Goal: Task Accomplishment & Management: Use online tool/utility

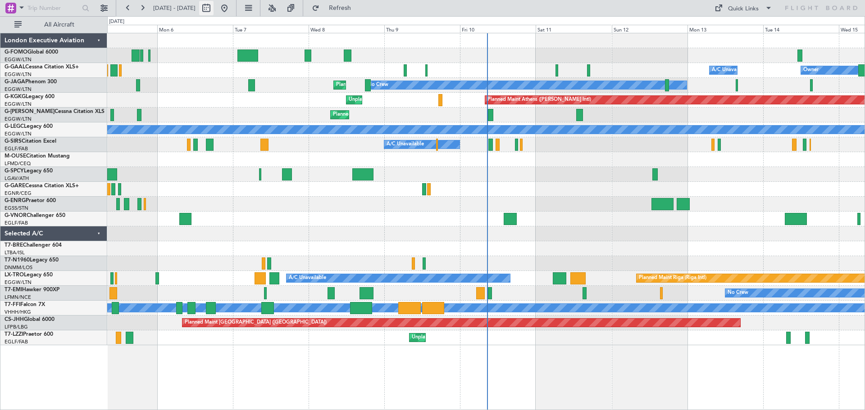
click at [214, 2] on button at bounding box center [206, 8] width 14 height 14
select select "10"
select select "2025"
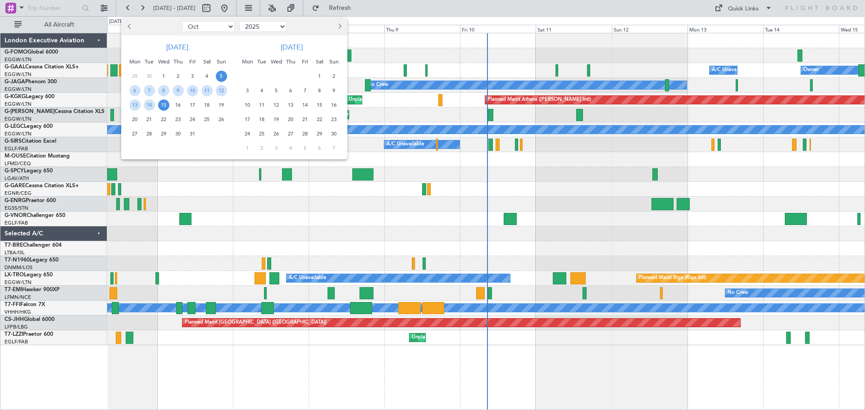
click at [127, 28] on button "Previous month" at bounding box center [130, 26] width 10 height 14
select select "9"
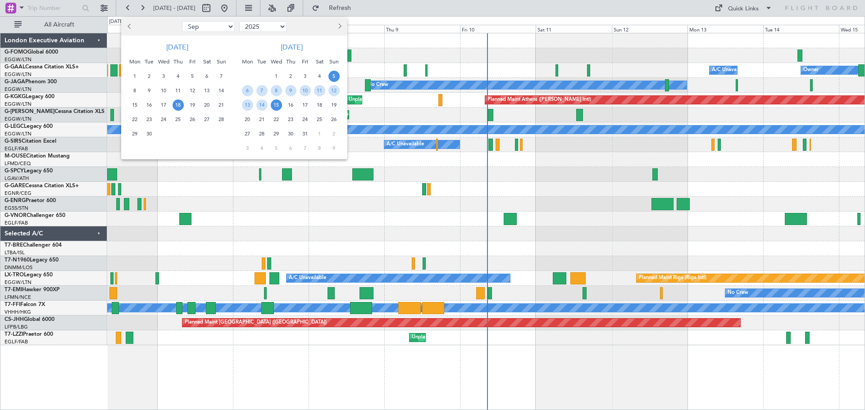
click at [181, 106] on span "18" at bounding box center [178, 105] width 11 height 11
click at [203, 106] on span "20" at bounding box center [206, 105] width 11 height 11
